Goal: Leave review/rating: Share an evaluation or opinion about a product, service, or content

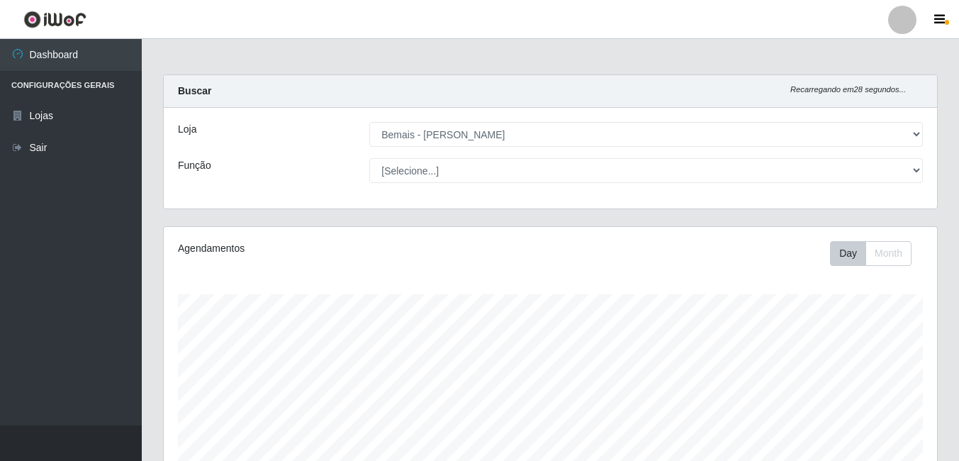
select select "230"
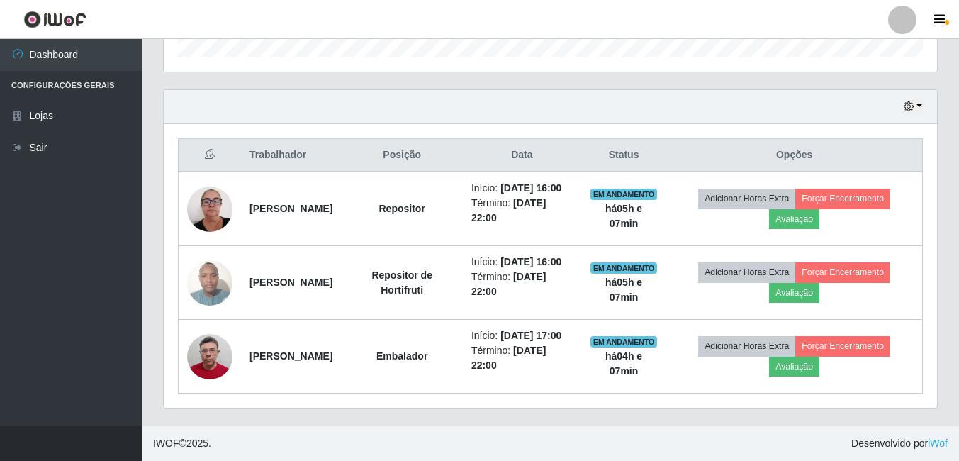
scroll to position [294, 773]
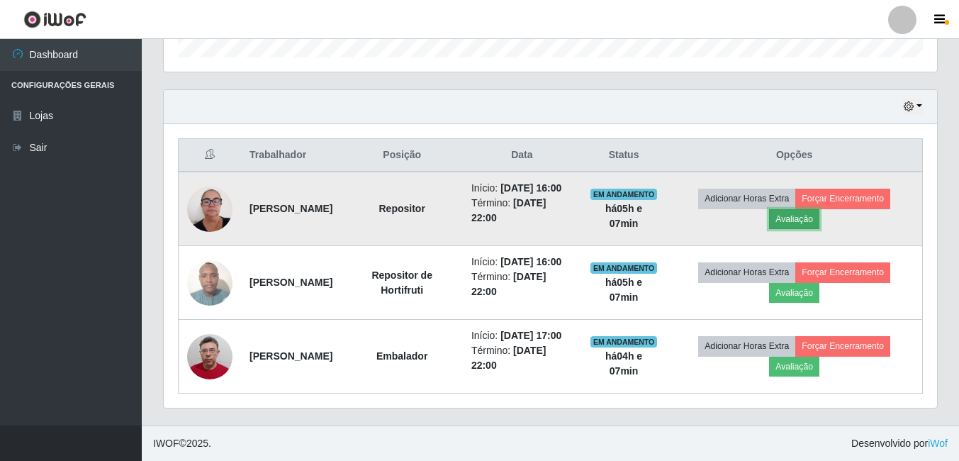
click at [802, 209] on button "Avaliação" at bounding box center [794, 219] width 50 height 20
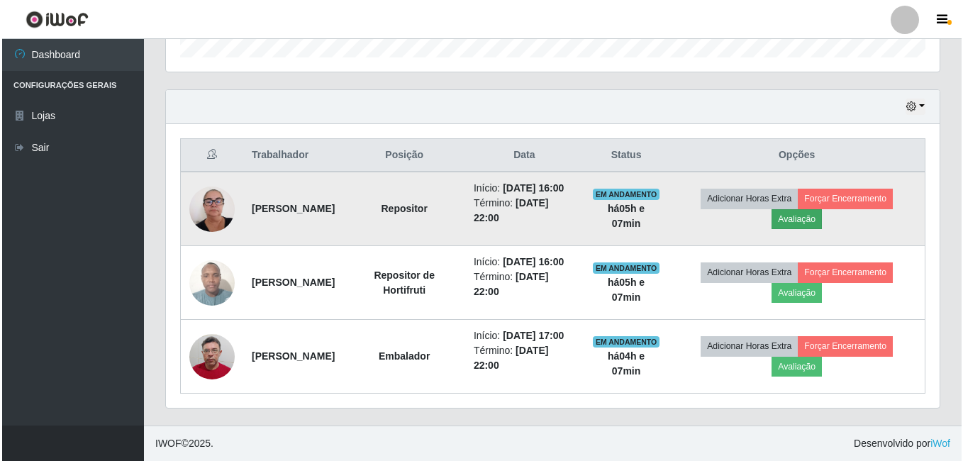
scroll to position [294, 766]
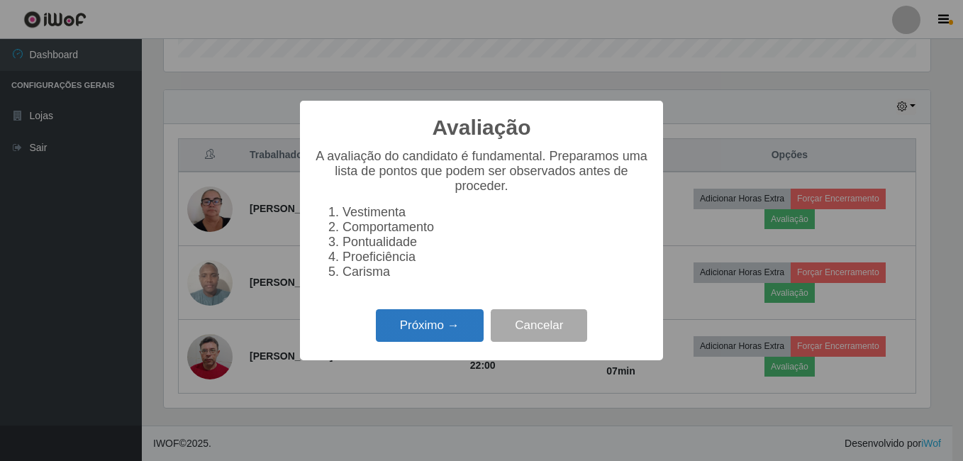
click at [423, 321] on button "Próximo →" at bounding box center [430, 325] width 108 height 33
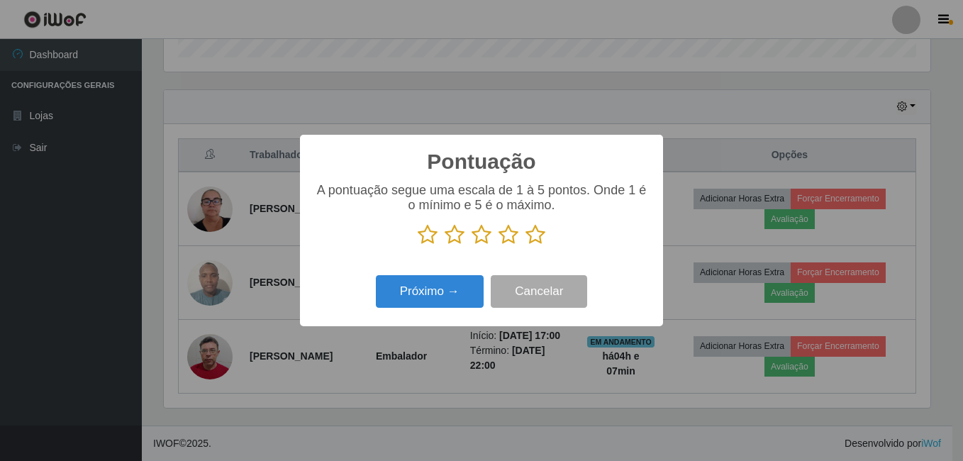
drag, startPoint x: 537, startPoint y: 235, endPoint x: 534, endPoint y: 250, distance: 14.5
click at [537, 235] on icon at bounding box center [535, 234] width 20 height 21
click at [525, 245] on input "radio" at bounding box center [525, 245] width 0 height 0
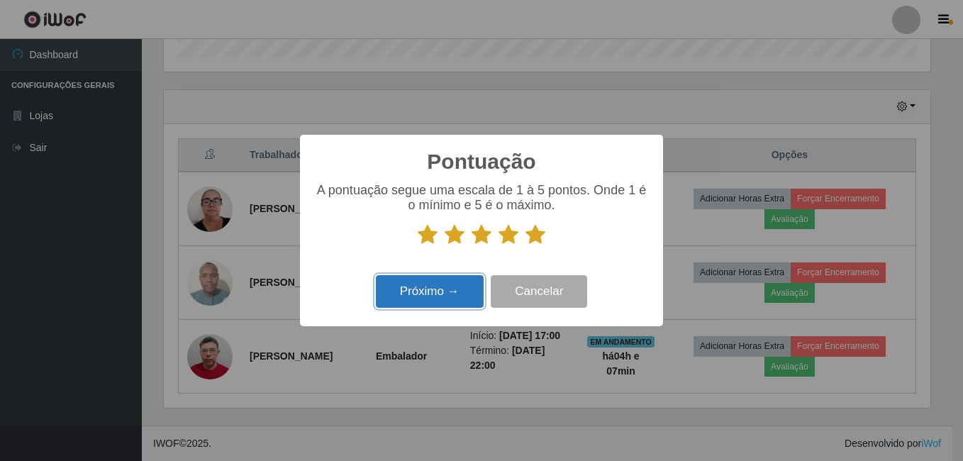
click at [452, 283] on button "Próximo →" at bounding box center [430, 291] width 108 height 33
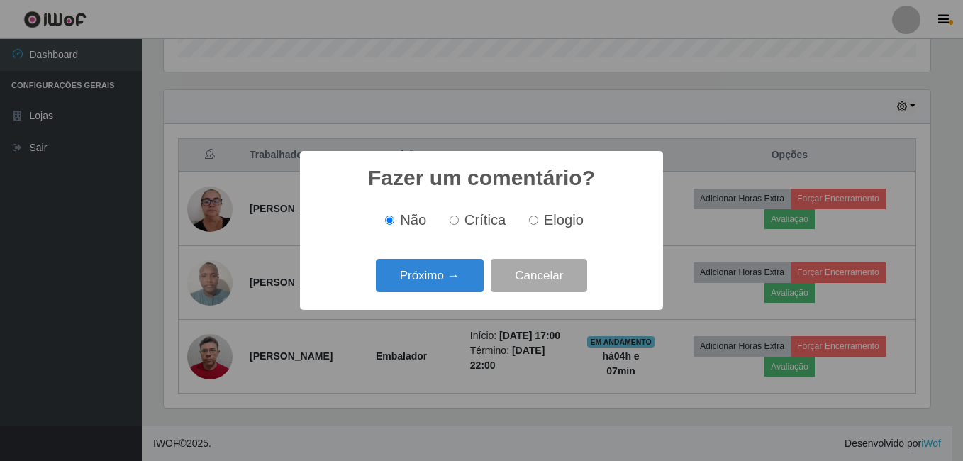
click at [452, 283] on button "Próximo →" at bounding box center [430, 275] width 108 height 33
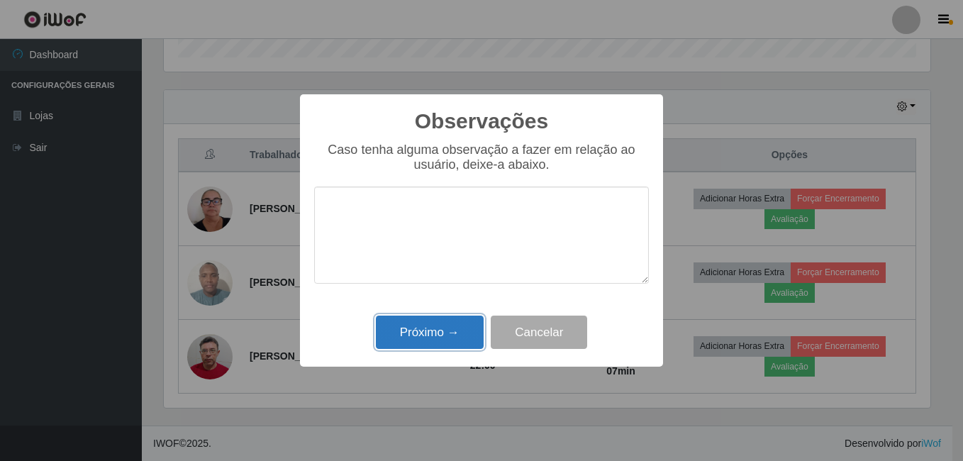
click at [454, 318] on button "Próximo →" at bounding box center [430, 331] width 108 height 33
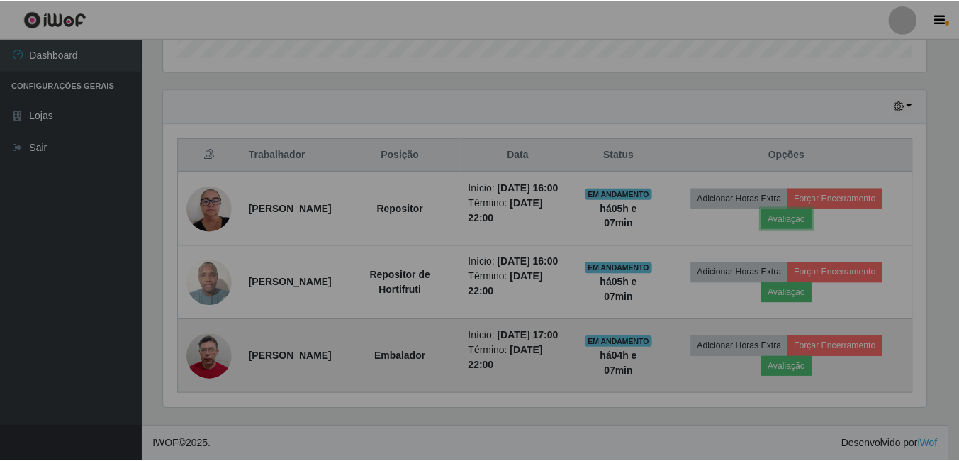
scroll to position [294, 773]
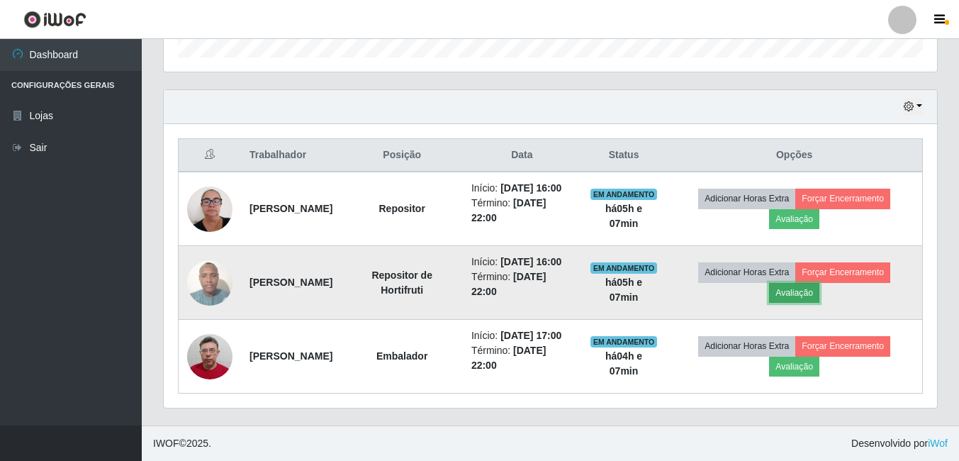
click at [820, 283] on button "Avaliação" at bounding box center [794, 293] width 50 height 20
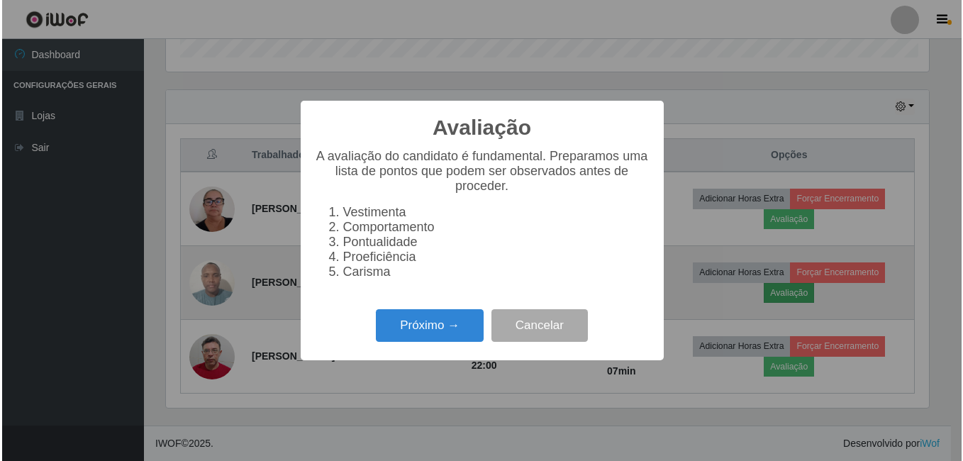
scroll to position [294, 766]
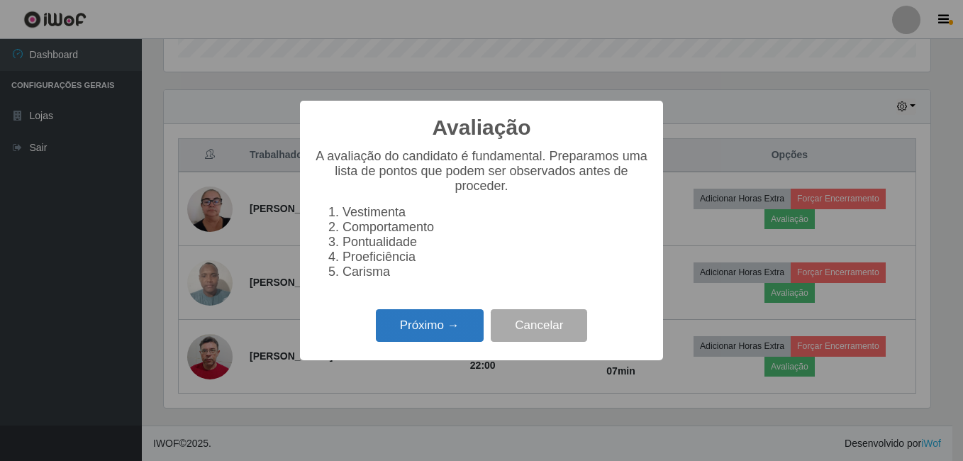
click at [447, 332] on button "Próximo →" at bounding box center [430, 325] width 108 height 33
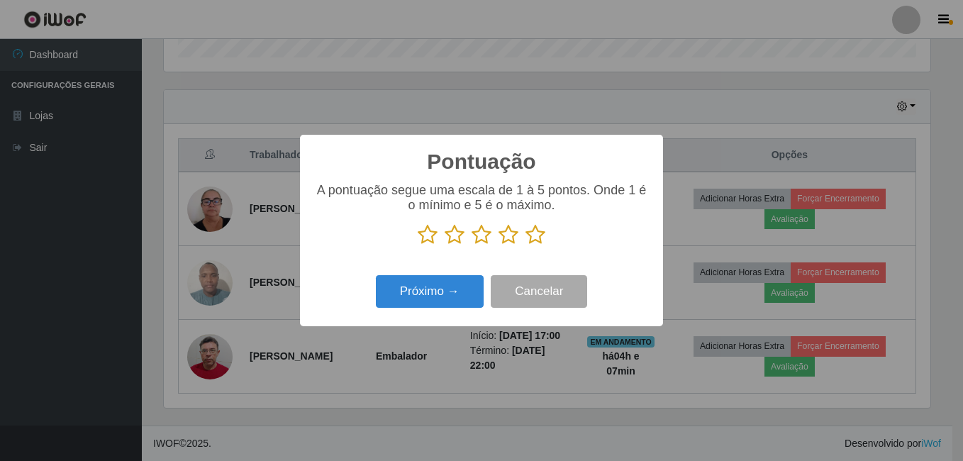
scroll to position [708627, 708155]
click at [533, 237] on icon at bounding box center [535, 234] width 20 height 21
click at [525, 245] on input "radio" at bounding box center [525, 245] width 0 height 0
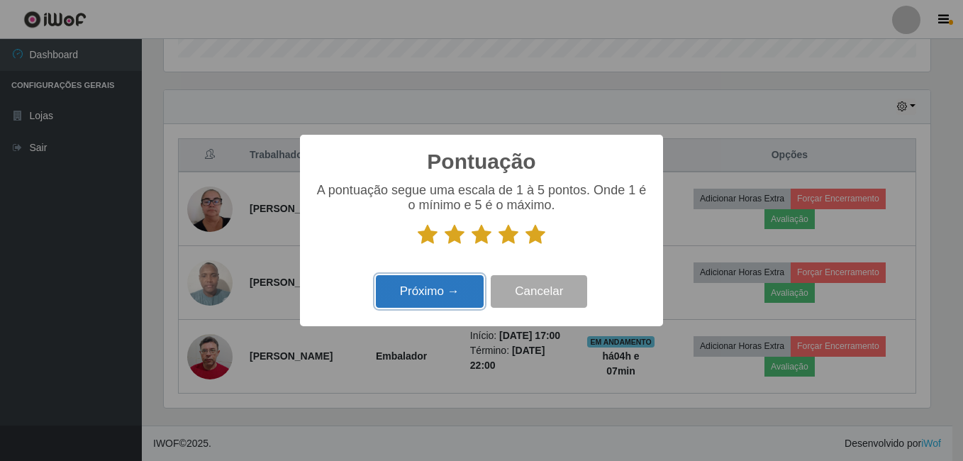
click at [438, 296] on button "Próximo →" at bounding box center [430, 291] width 108 height 33
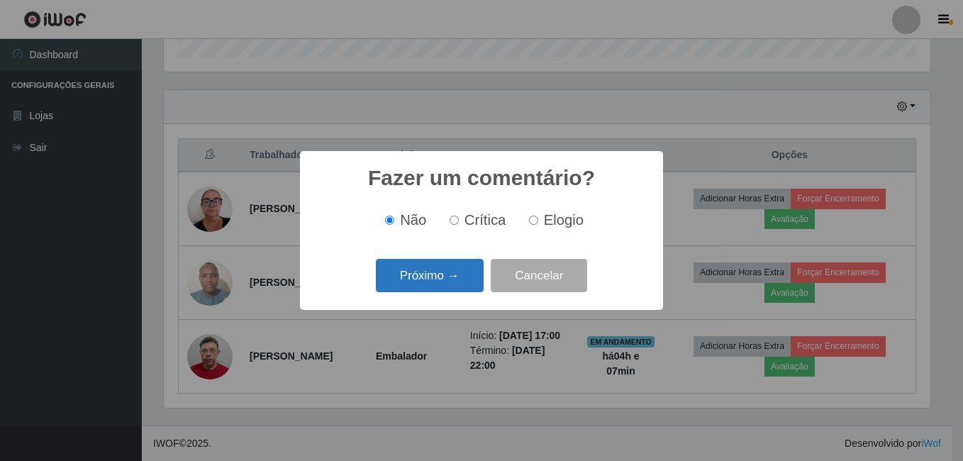
click at [443, 284] on button "Próximo →" at bounding box center [430, 275] width 108 height 33
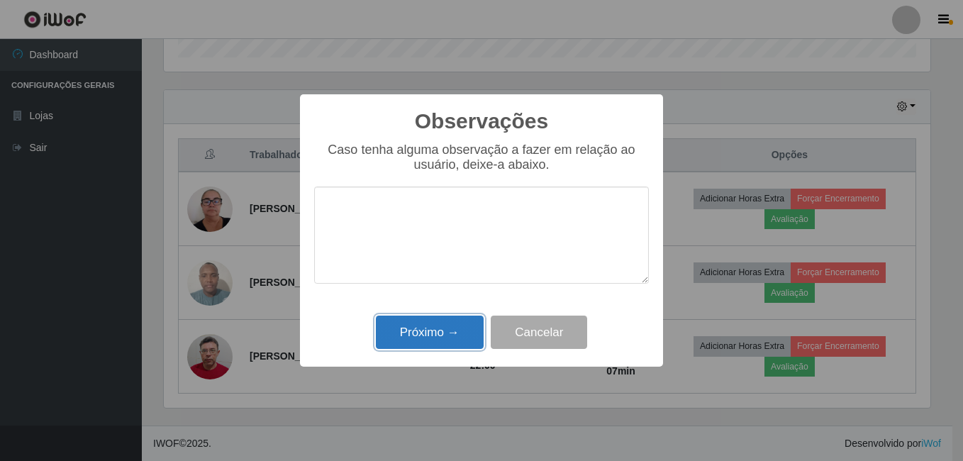
click at [422, 335] on button "Próximo →" at bounding box center [430, 331] width 108 height 33
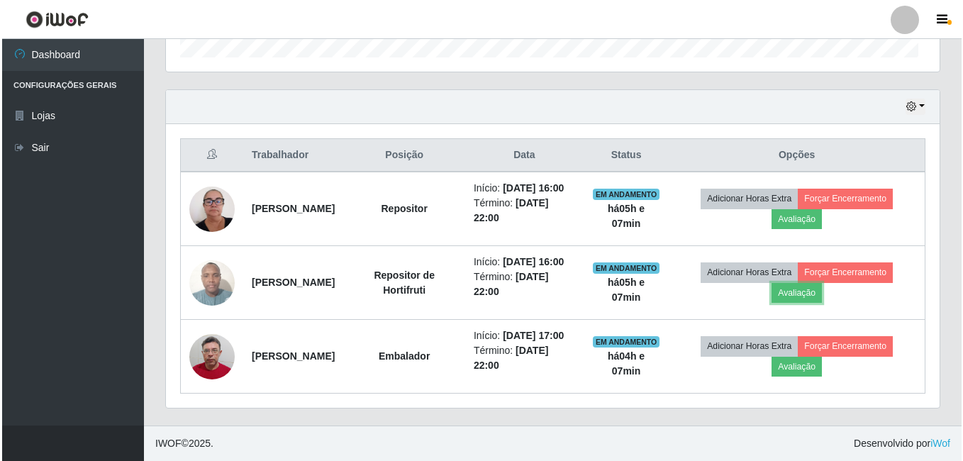
scroll to position [294, 773]
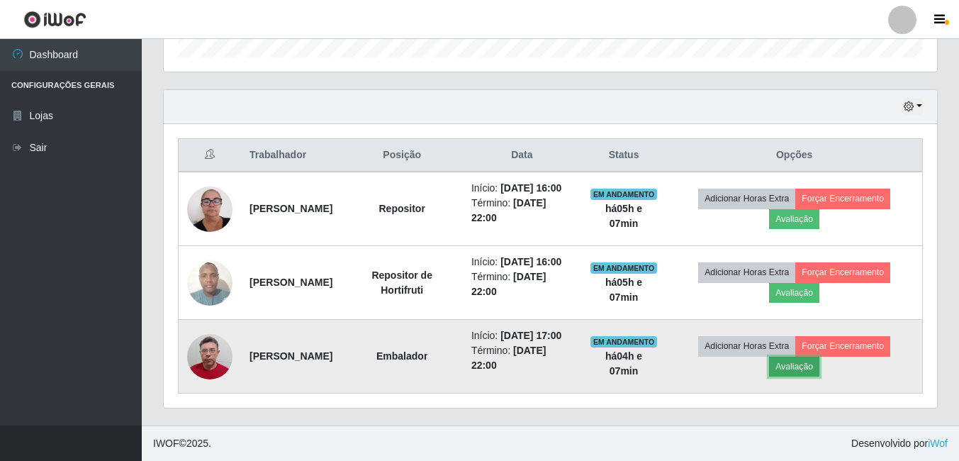
click at [798, 360] on button "Avaliação" at bounding box center [794, 367] width 50 height 20
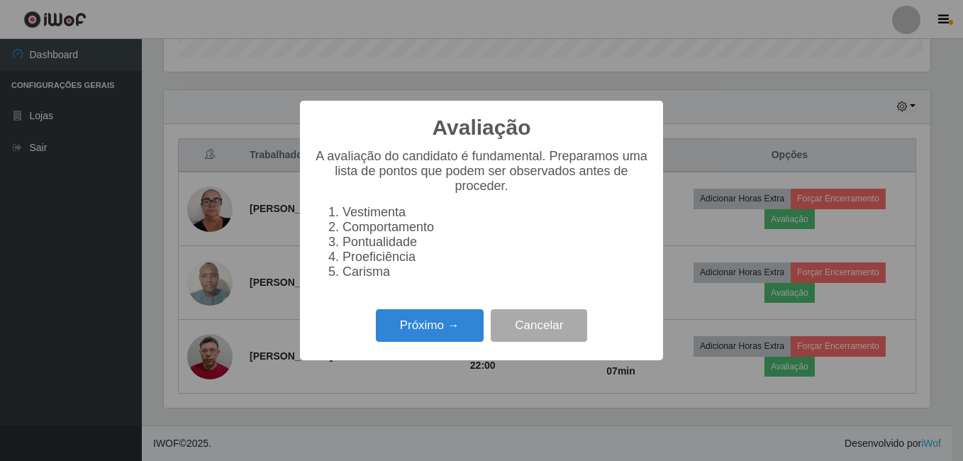
scroll to position [294, 766]
click at [440, 341] on button "Próximo →" at bounding box center [430, 325] width 108 height 33
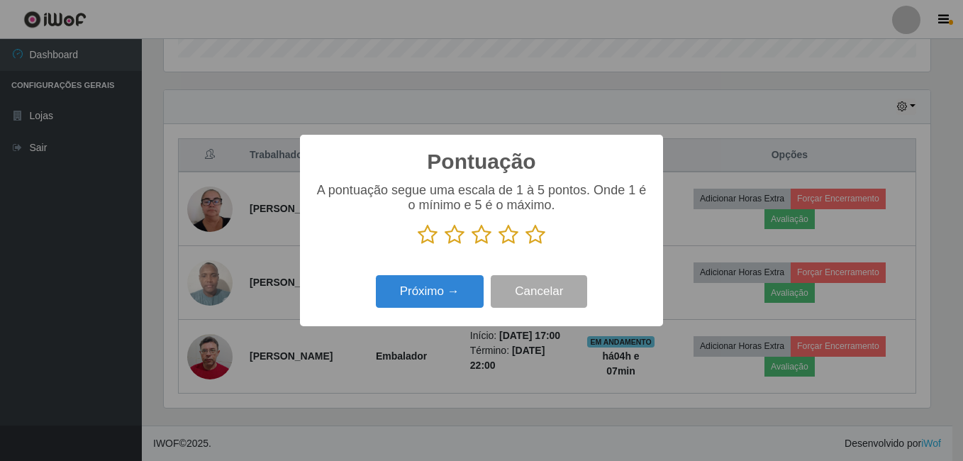
click at [535, 241] on icon at bounding box center [535, 234] width 20 height 21
click at [525, 245] on input "radio" at bounding box center [525, 245] width 0 height 0
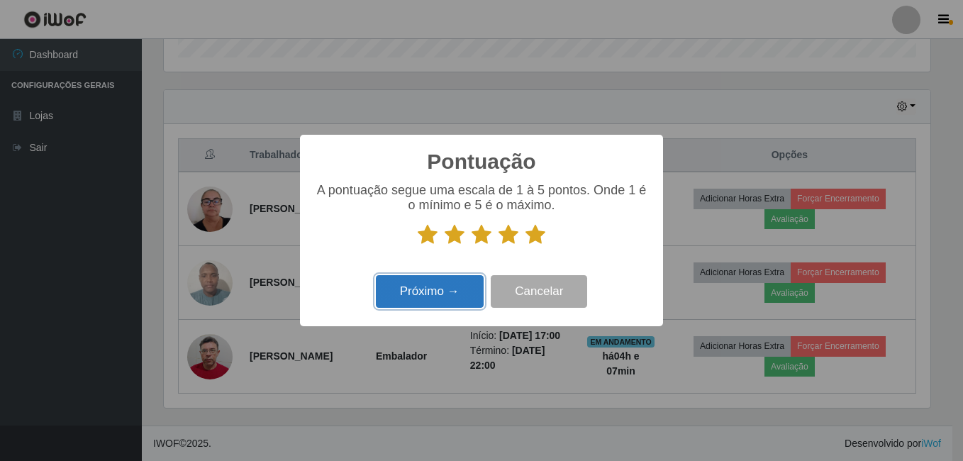
click at [453, 291] on button "Próximo →" at bounding box center [430, 291] width 108 height 33
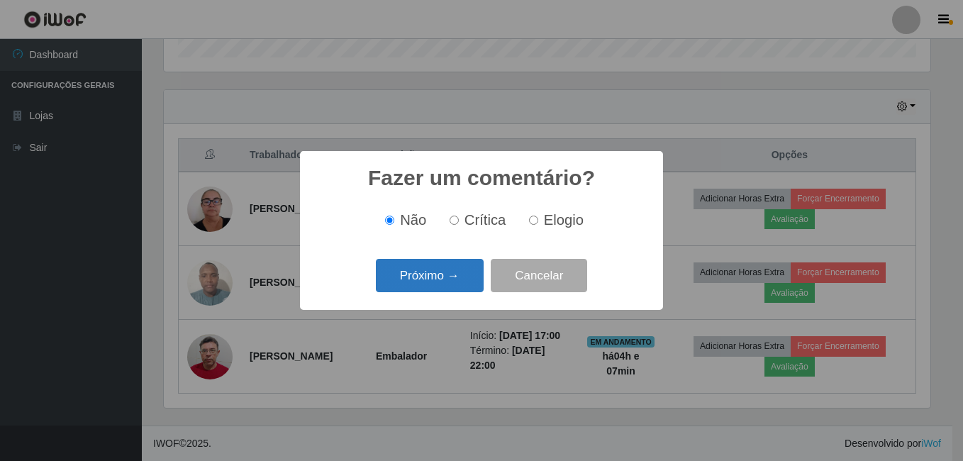
click at [459, 278] on button "Próximo →" at bounding box center [430, 275] width 108 height 33
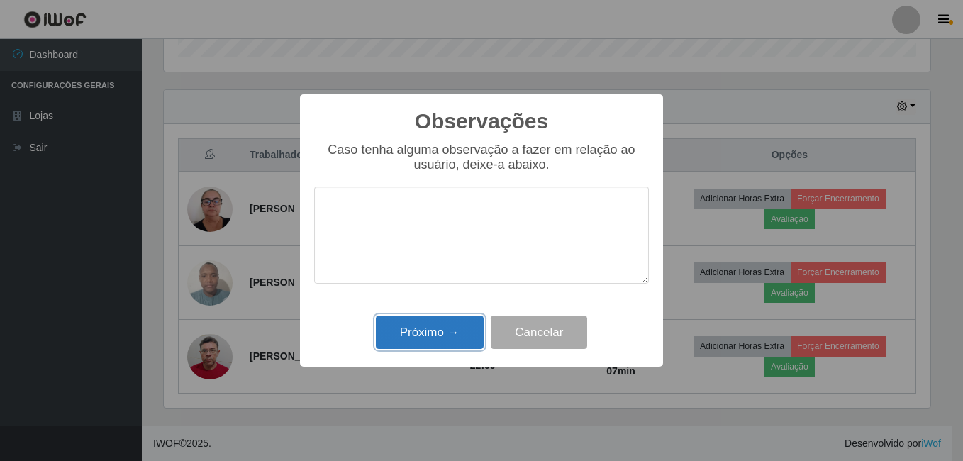
click at [440, 337] on button "Próximo →" at bounding box center [430, 331] width 108 height 33
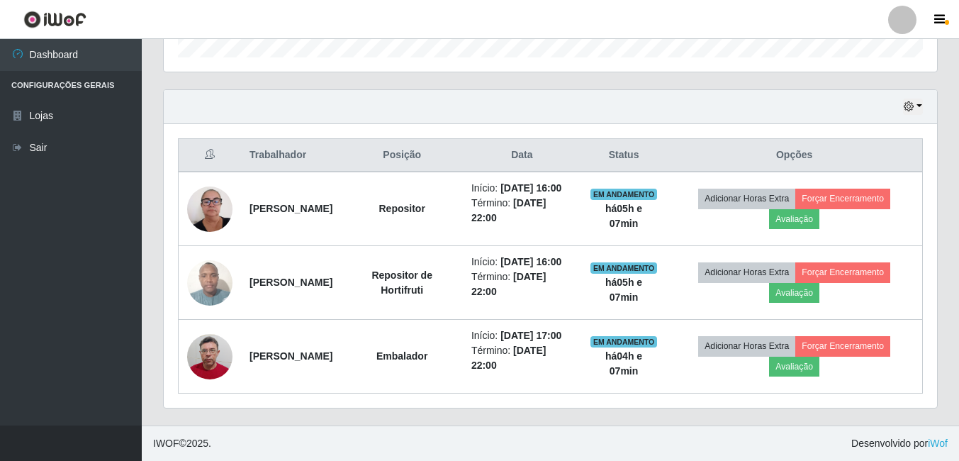
scroll to position [449, 0]
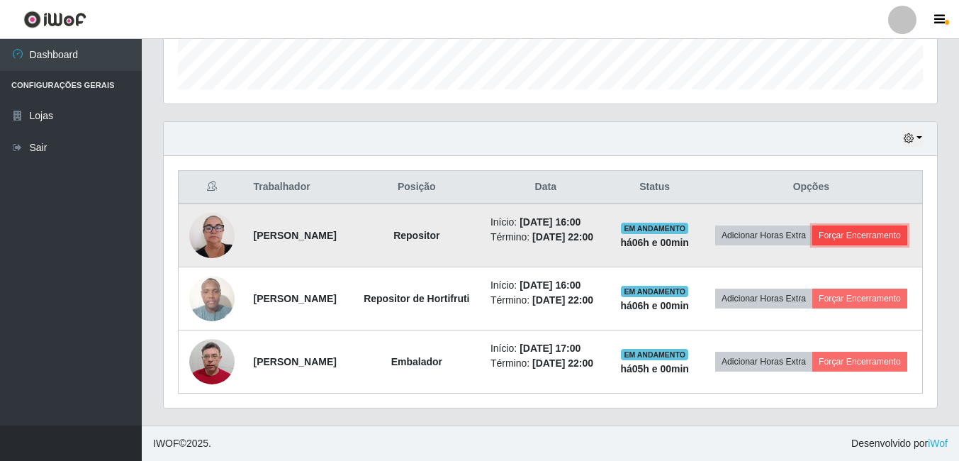
click at [822, 225] on button "Forçar Encerramento" at bounding box center [859, 235] width 95 height 20
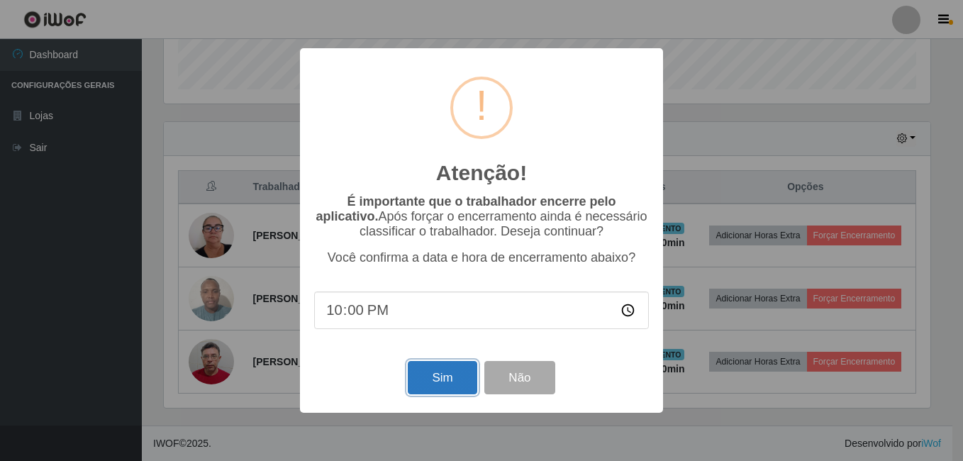
click at [434, 378] on button "Sim" at bounding box center [442, 377] width 69 height 33
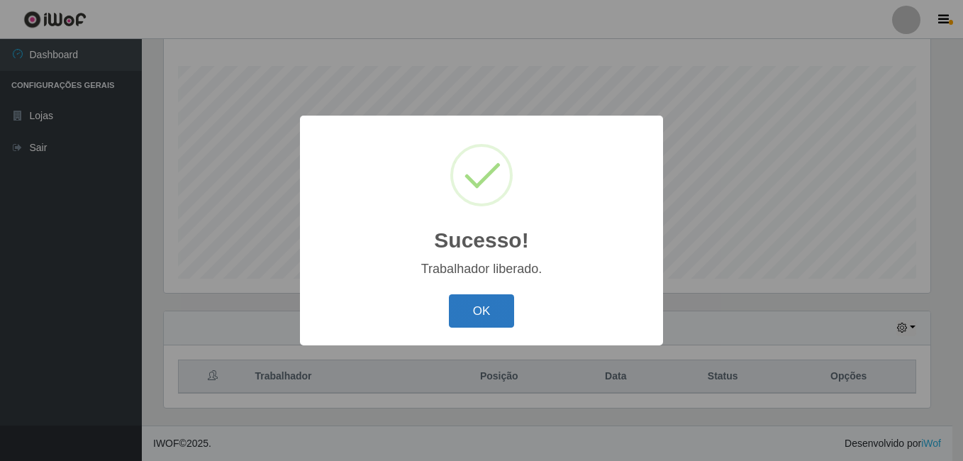
click at [488, 315] on button "OK" at bounding box center [482, 310] width 66 height 33
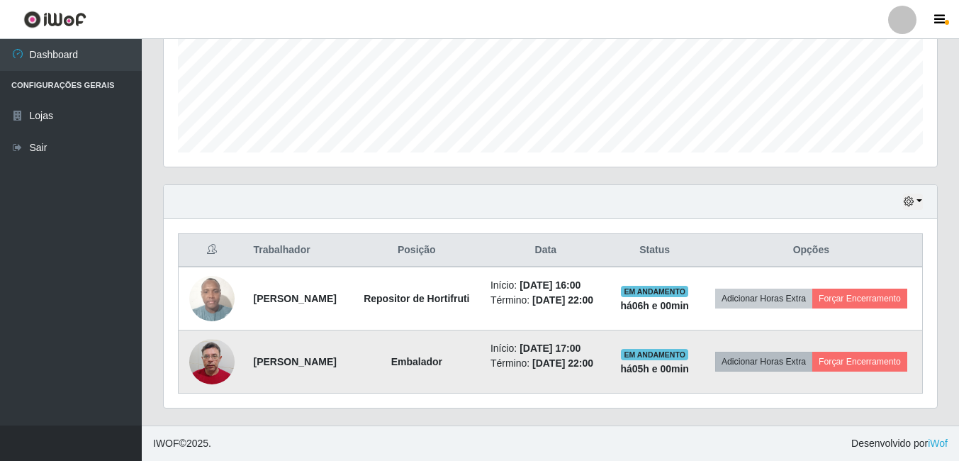
scroll to position [370, 0]
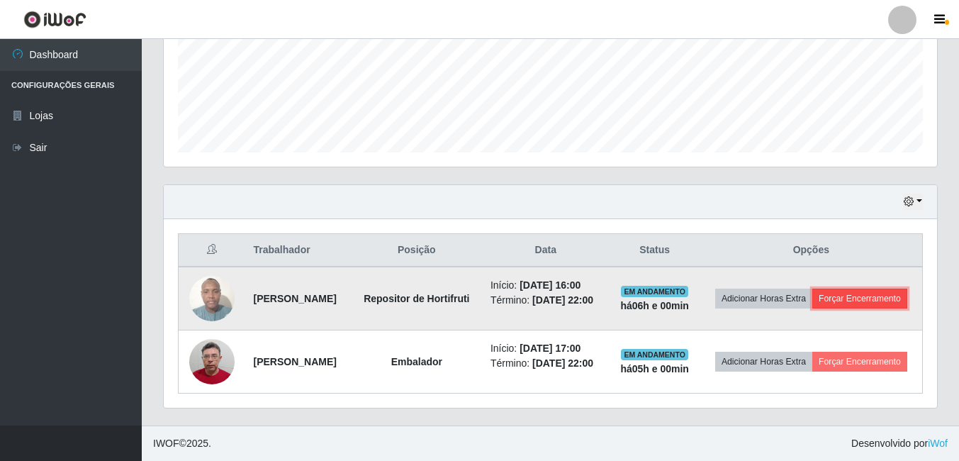
click at [853, 306] on button "Forçar Encerramento" at bounding box center [859, 299] width 95 height 20
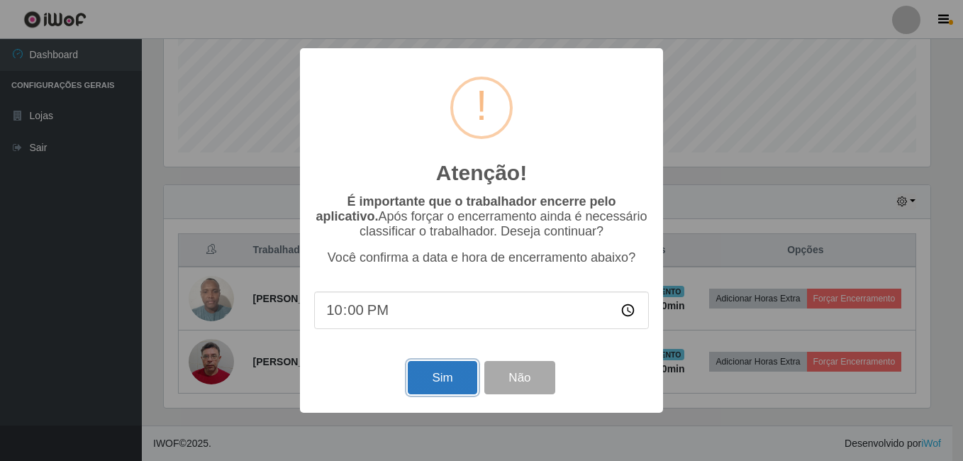
click at [441, 376] on button "Sim" at bounding box center [442, 377] width 69 height 33
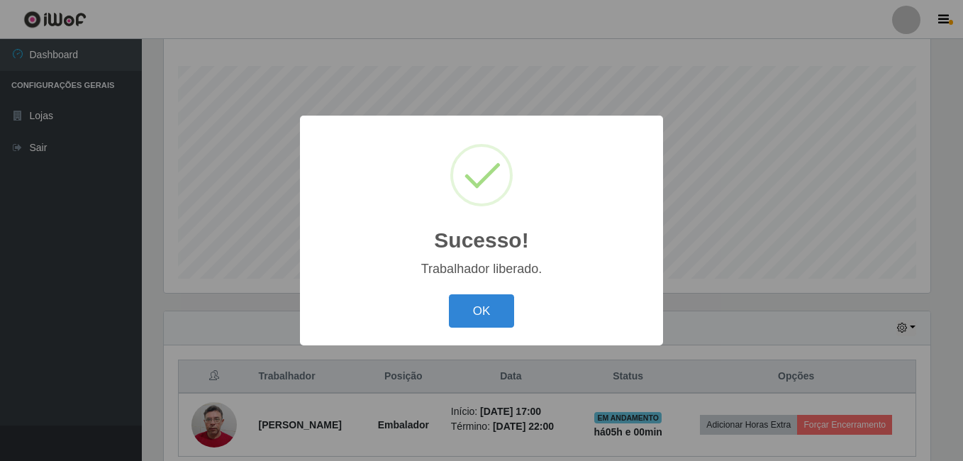
click at [463, 311] on button "OK" at bounding box center [482, 310] width 66 height 33
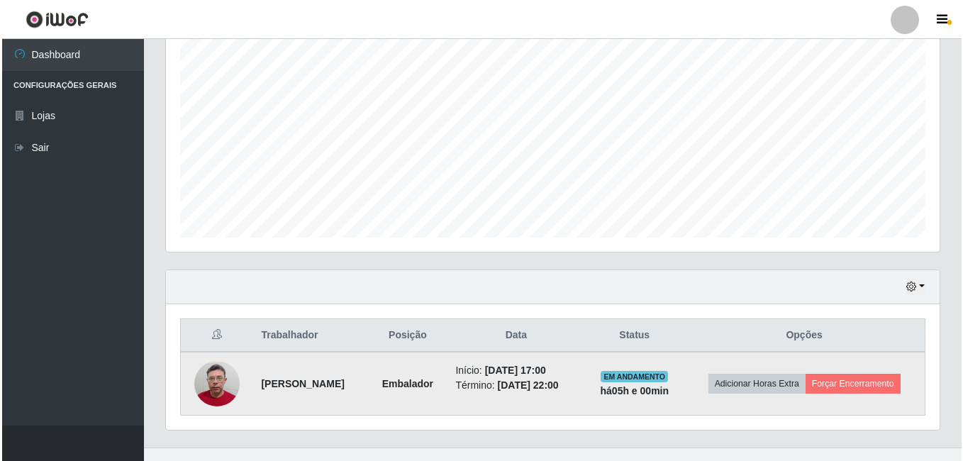
scroll to position [291, 0]
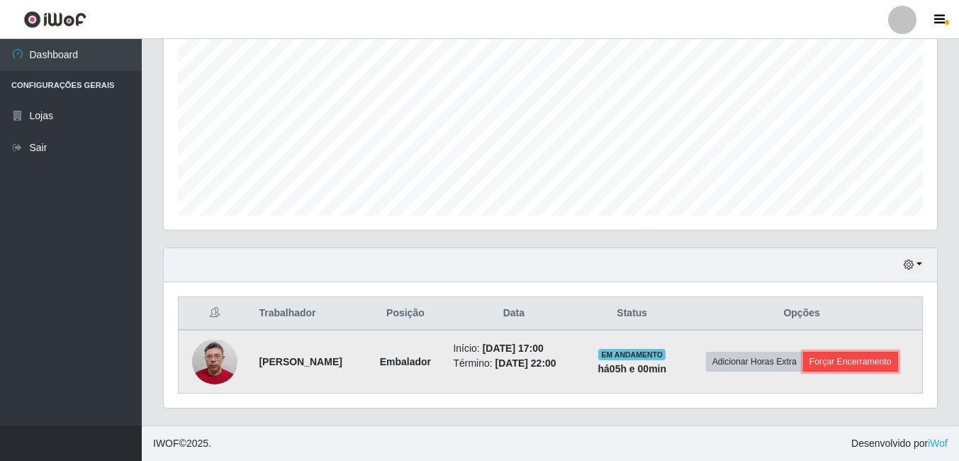
click at [863, 364] on button "Forçar Encerramento" at bounding box center [850, 362] width 95 height 20
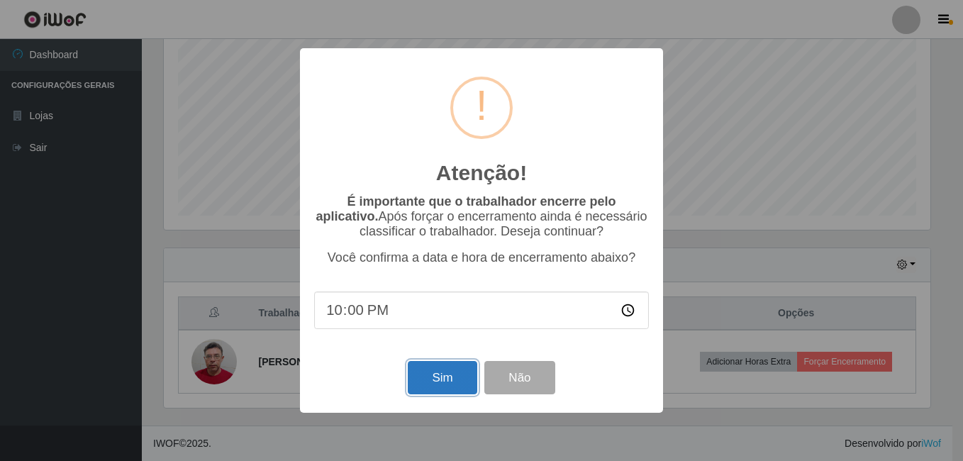
click at [451, 373] on button "Sim" at bounding box center [442, 377] width 69 height 33
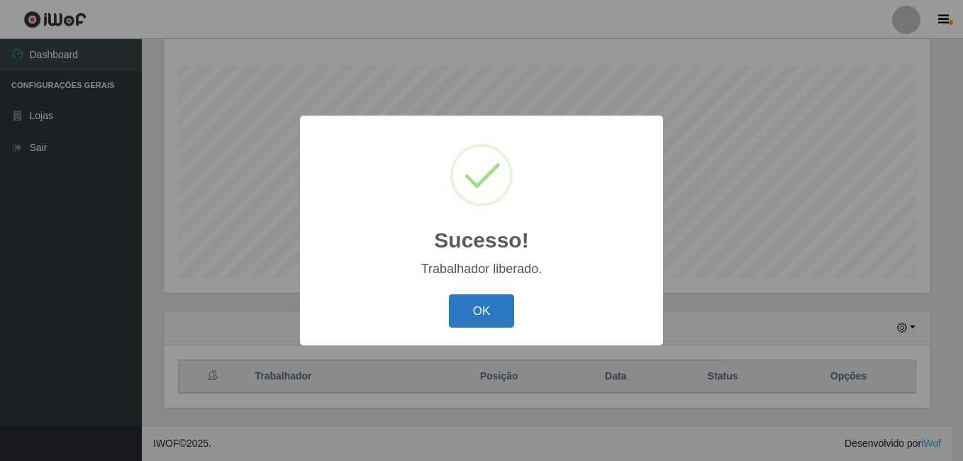
click at [481, 300] on button "OK" at bounding box center [482, 310] width 66 height 33
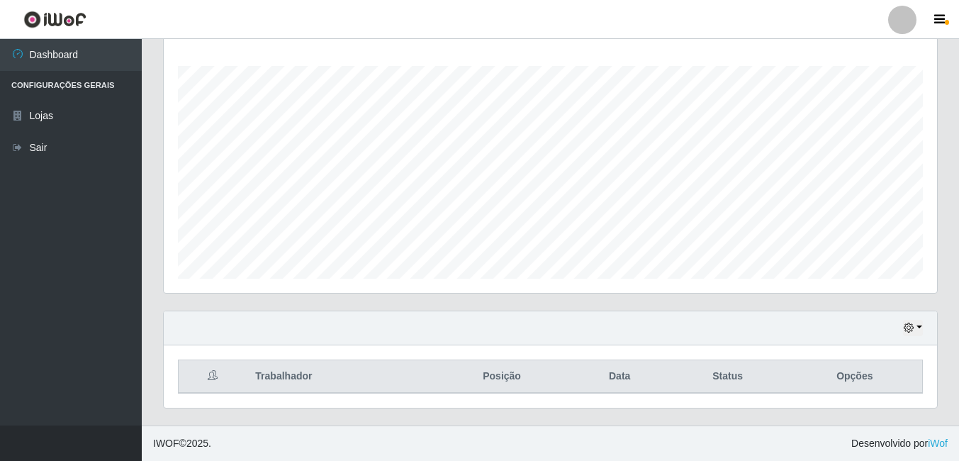
scroll to position [294, 773]
